Goal: Task Accomplishment & Management: Manage account settings

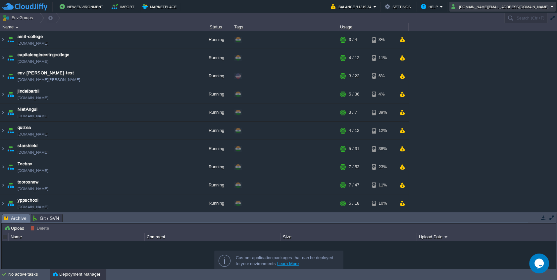
click at [499, 8] on button "cakiweb.com@gmail.com" at bounding box center [500, 7] width 99 height 8
click at [500, 36] on span "Sign out" at bounding box center [506, 34] width 16 height 5
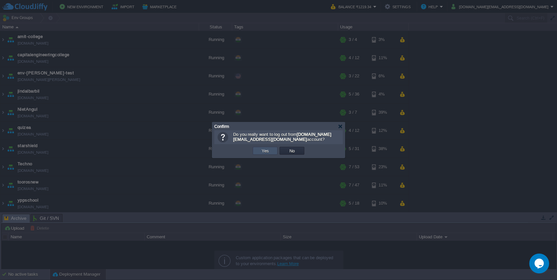
click at [260, 152] on button "Yes" at bounding box center [264, 151] width 11 height 6
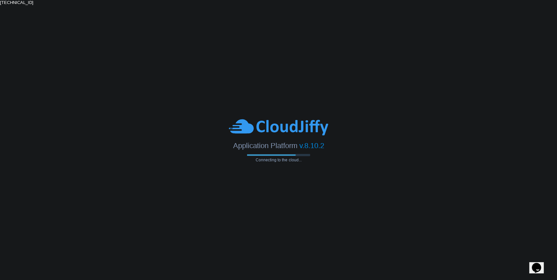
click at [297, 97] on body "Application Platform v.8.10.2 Connecting to the cloud... 89.47.58.144" at bounding box center [278, 140] width 557 height 280
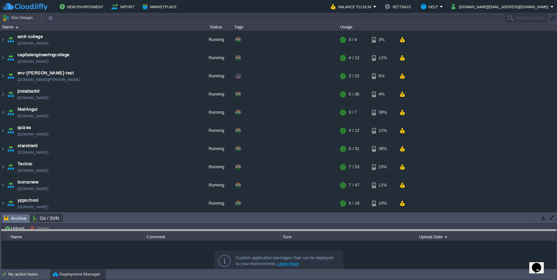
drag, startPoint x: 201, startPoint y: 220, endPoint x: 195, endPoint y: 246, distance: 27.0
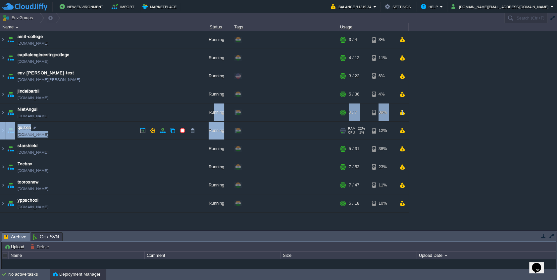
drag, startPoint x: 213, startPoint y: 119, endPoint x: 361, endPoint y: 137, distance: 148.7
click at [361, 137] on table "amit-college amit-college.cloudjiffy.net Running + Add to Env Group RAM 30% CPU…" at bounding box center [204, 122] width 409 height 182
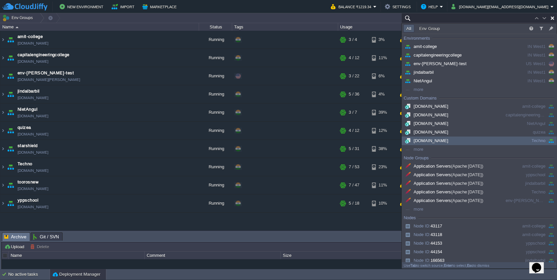
paste input "[DOMAIN_NAME][EMAIL_ADDRESS][DOMAIN_NAME]"
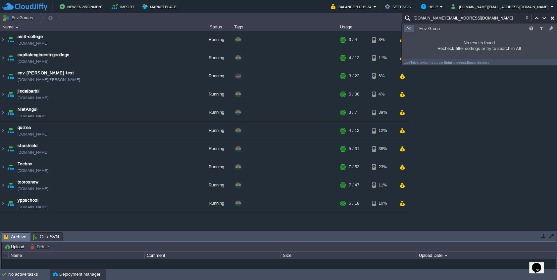
click at [553, 20] on button "button" at bounding box center [552, 18] width 6 height 6
type input "Search (Ctrl+F)"
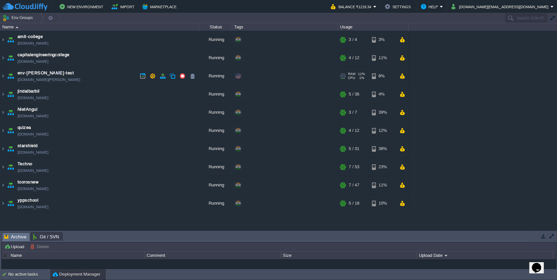
click at [121, 78] on td "env-Udaynath-test env-udaynath-test.west1-us.cloudjiffy.net" at bounding box center [99, 76] width 199 height 18
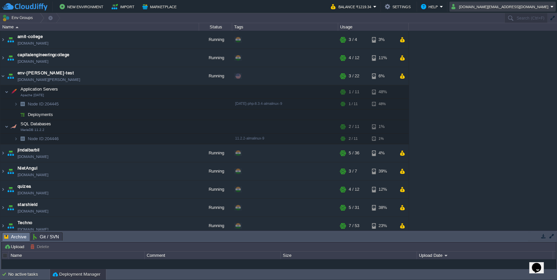
click at [512, 5] on button "cakiweb.com@gmail.com" at bounding box center [500, 7] width 99 height 8
click at [501, 35] on span "Sign out" at bounding box center [506, 34] width 16 height 5
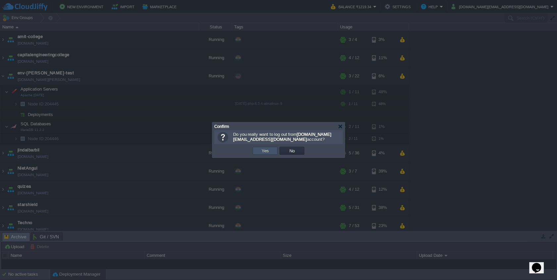
click at [265, 149] on button "Yes" at bounding box center [264, 151] width 11 height 6
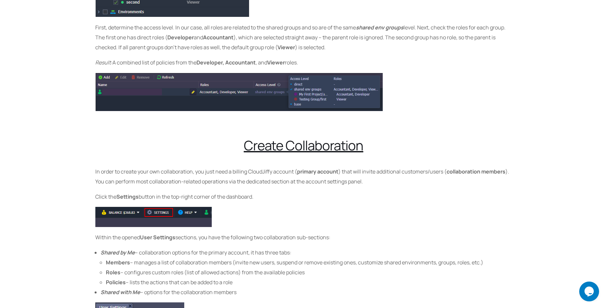
scroll to position [1866, 0]
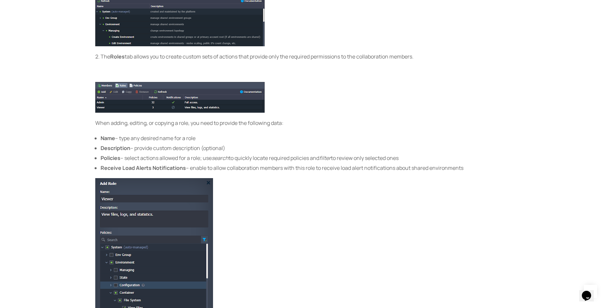
scroll to position [953, 0]
